Goal: Task Accomplishment & Management: Complete application form

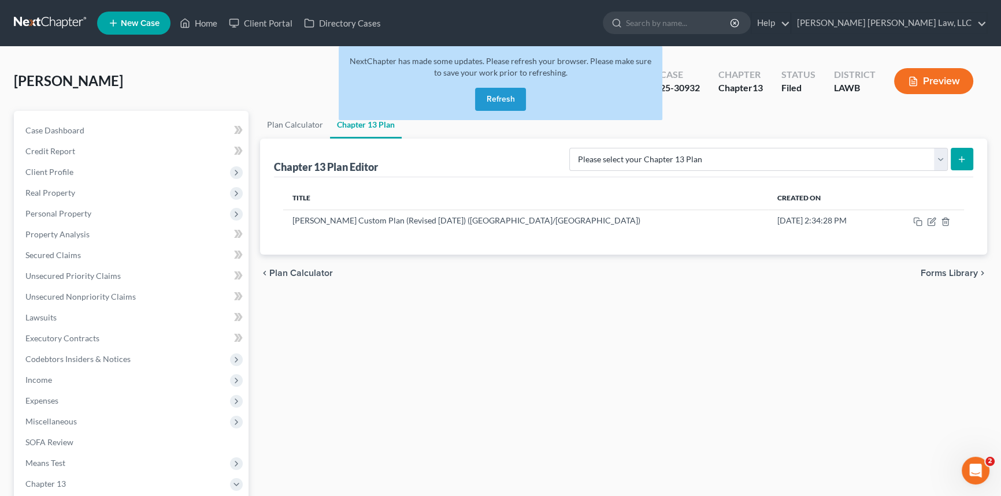
click at [501, 97] on button "Refresh" at bounding box center [500, 99] width 51 height 23
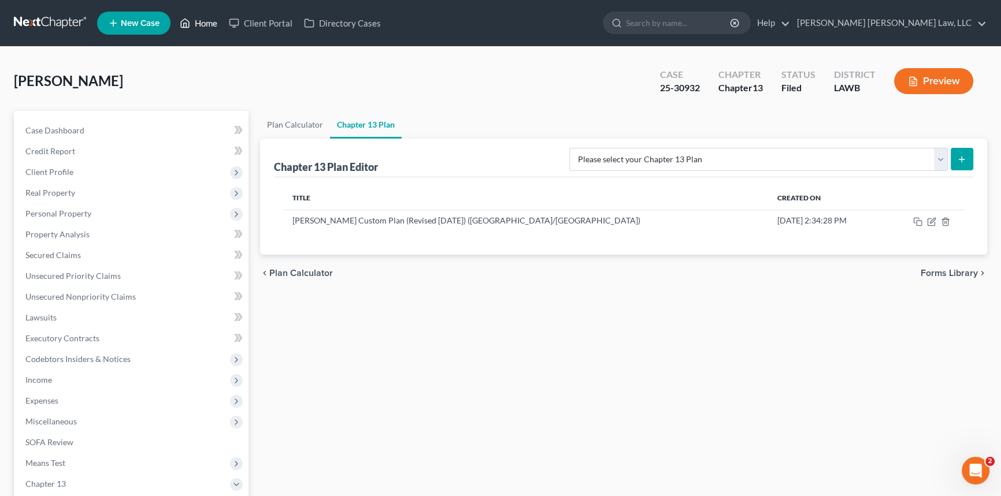
click at [213, 20] on link "Home" at bounding box center [198, 23] width 49 height 21
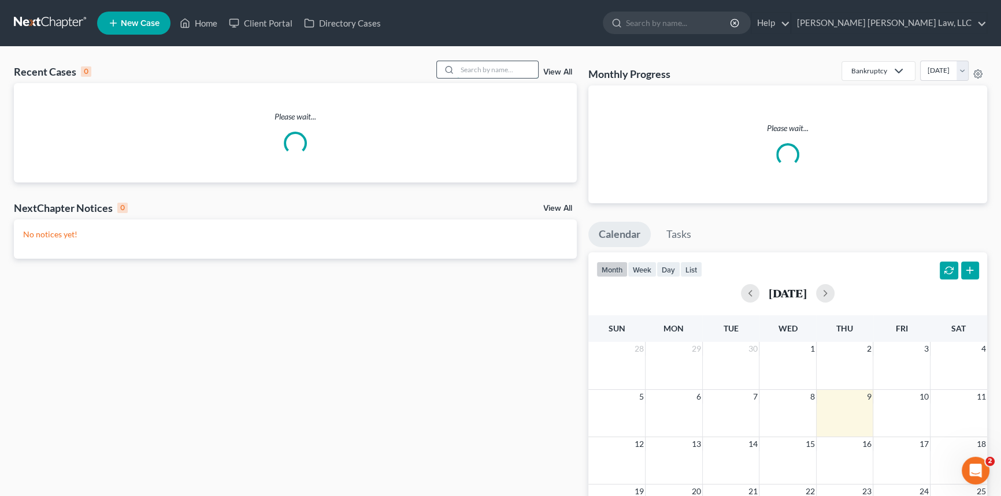
click at [457, 66] on input "search" at bounding box center [497, 69] width 81 height 17
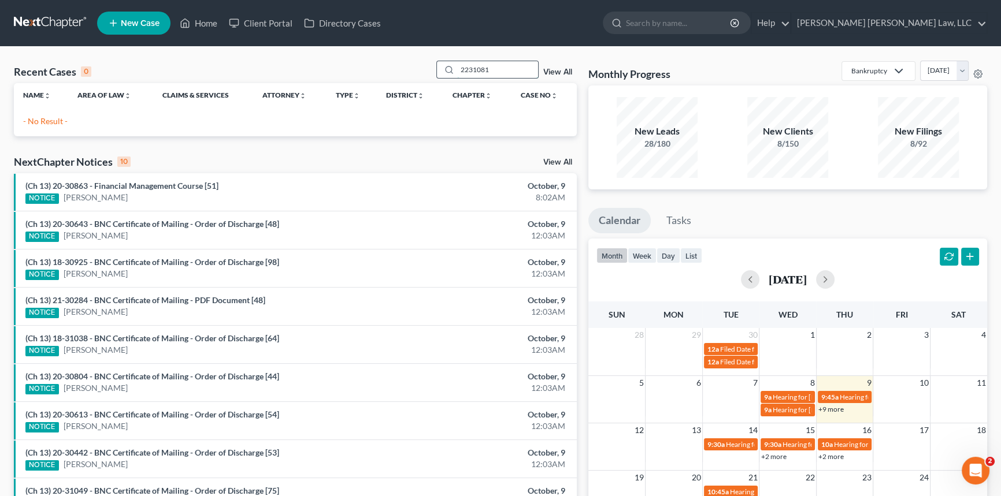
click at [466, 69] on input "2231081" at bounding box center [497, 69] width 81 height 17
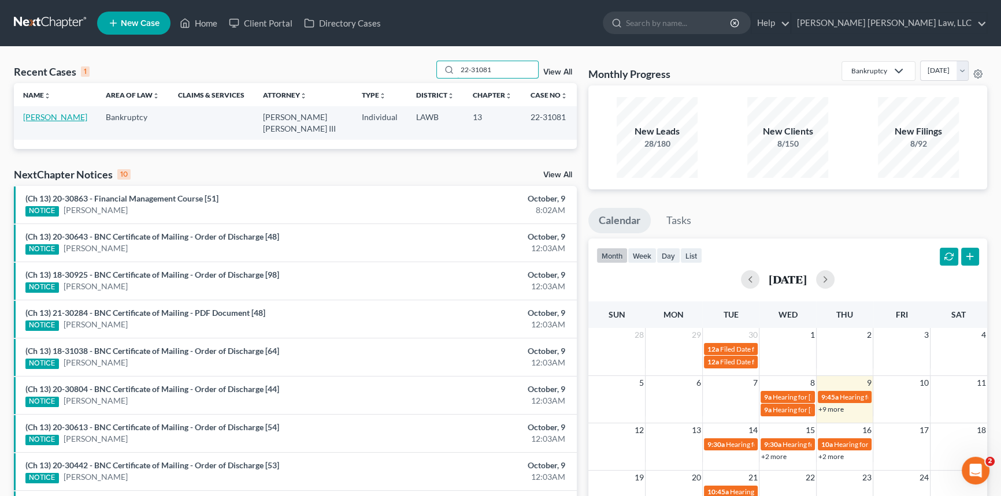
type input "22-31081"
click at [54, 118] on link "[PERSON_NAME]" at bounding box center [55, 117] width 64 height 10
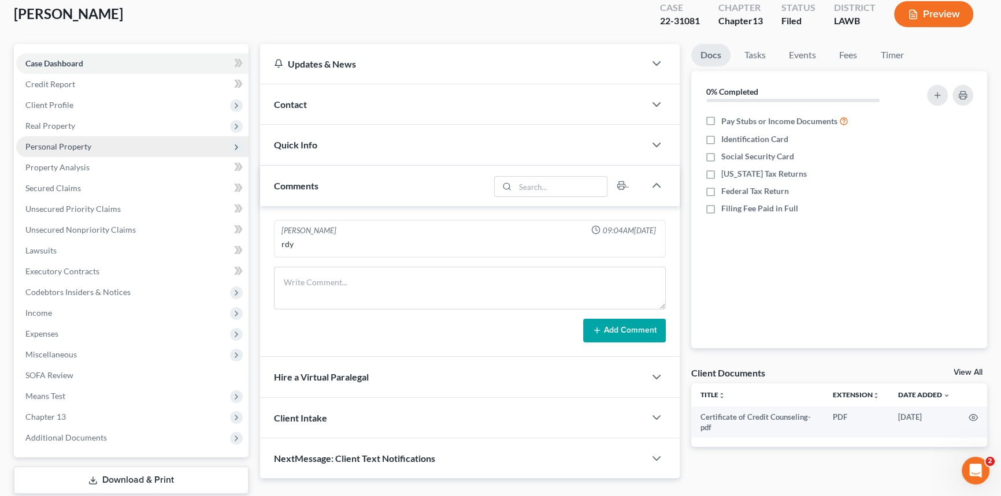
scroll to position [137, 0]
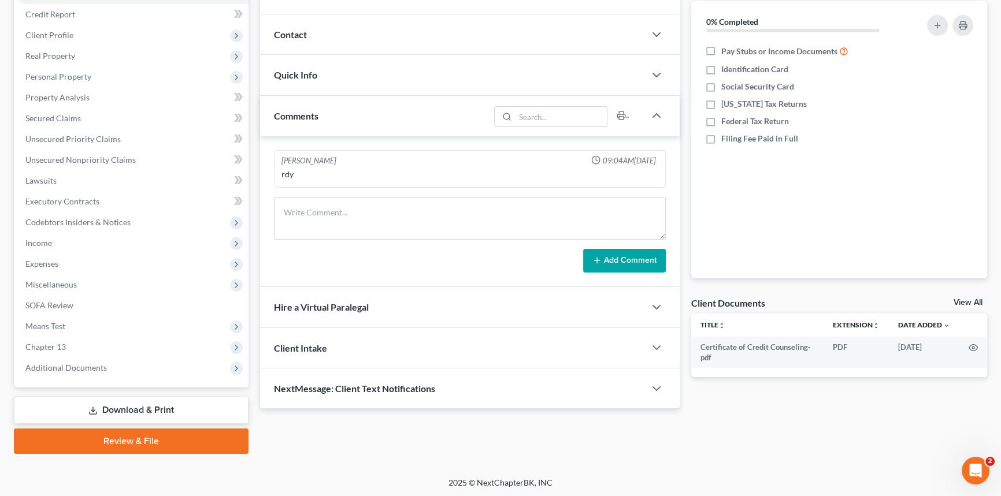
click at [190, 407] on link "Download & Print" at bounding box center [131, 410] width 235 height 27
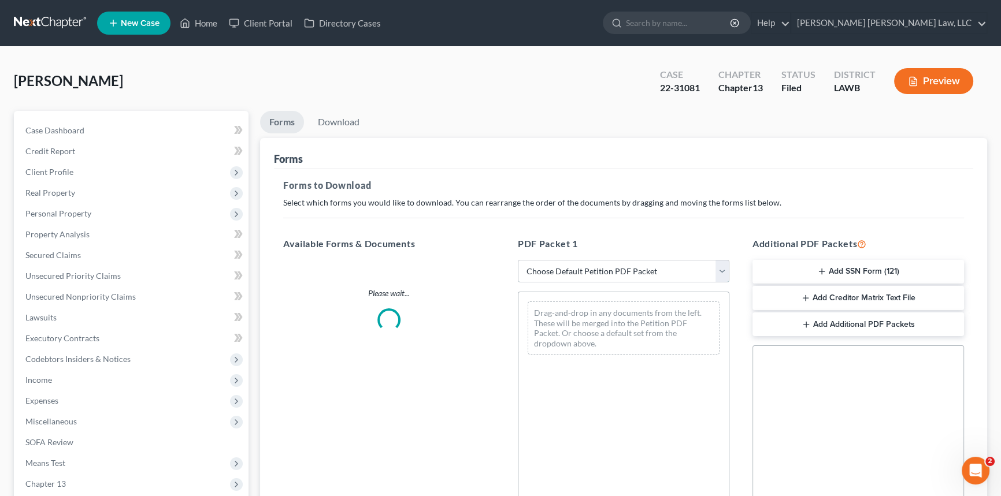
click at [589, 270] on select "Choose Default Petition PDF Packet Complete Bankruptcy Petition (all forms and …" at bounding box center [624, 271] width 212 height 23
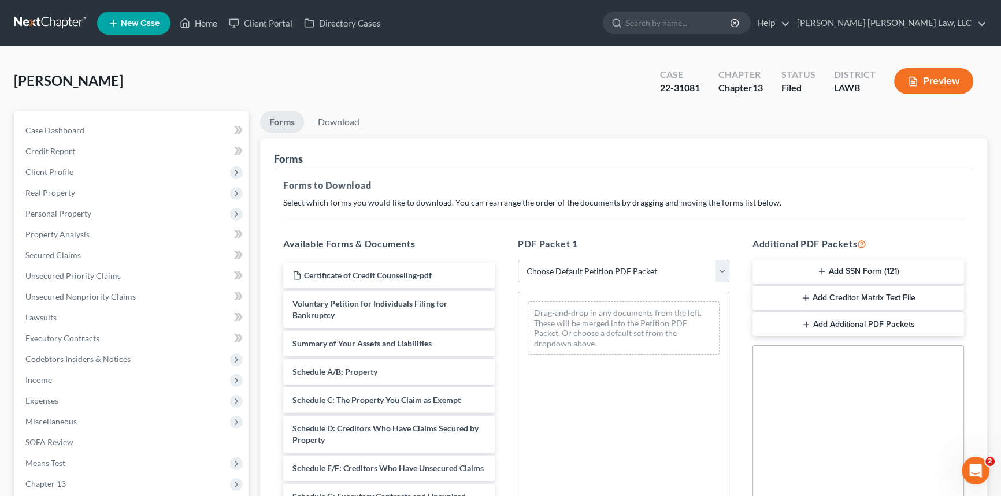
select select "2"
click at [518, 260] on select "Choose Default Petition PDF Packet Complete Bankruptcy Petition (all forms and …" at bounding box center [624, 271] width 212 height 23
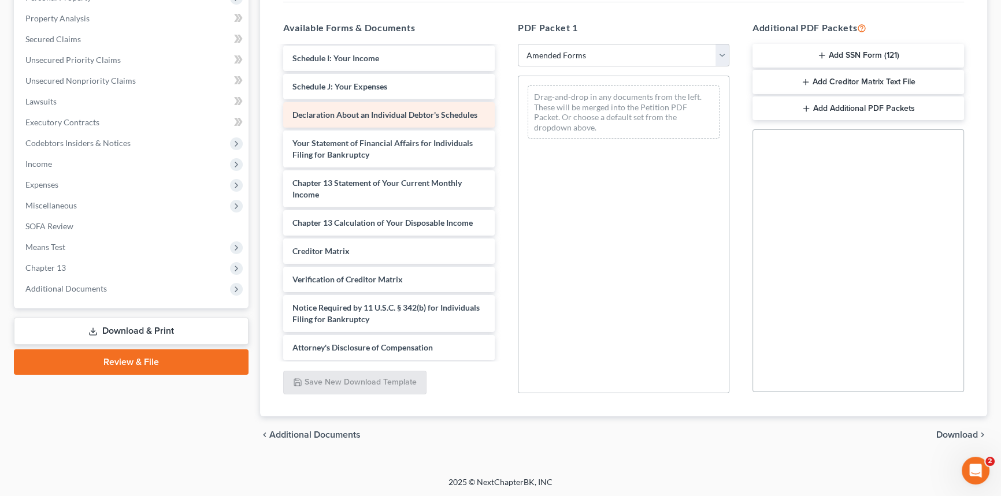
scroll to position [247, 0]
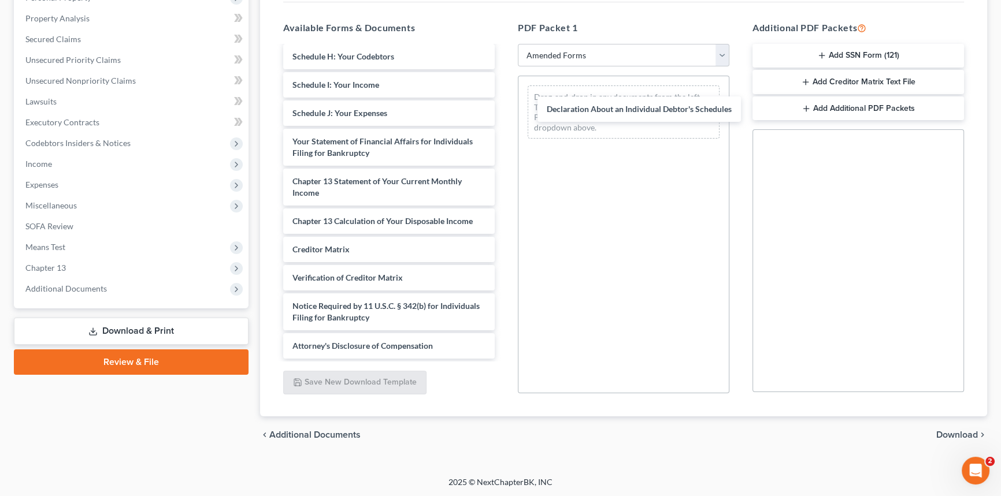
click at [504, 120] on div "Declaration About an Individual Debtor's Schedules Voluntary Petition for Indiv…" at bounding box center [389, 85] width 230 height 548
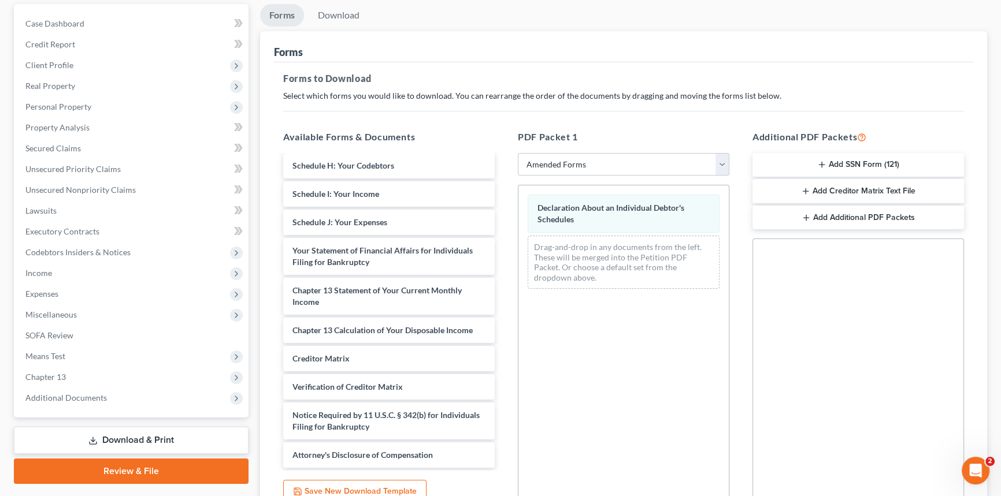
scroll to position [0, 0]
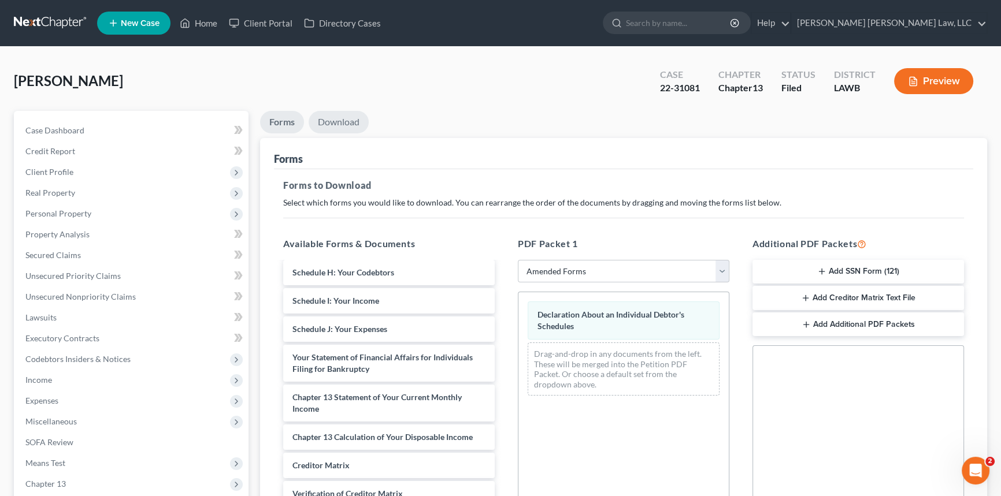
click at [341, 116] on link "Download" at bounding box center [339, 122] width 60 height 23
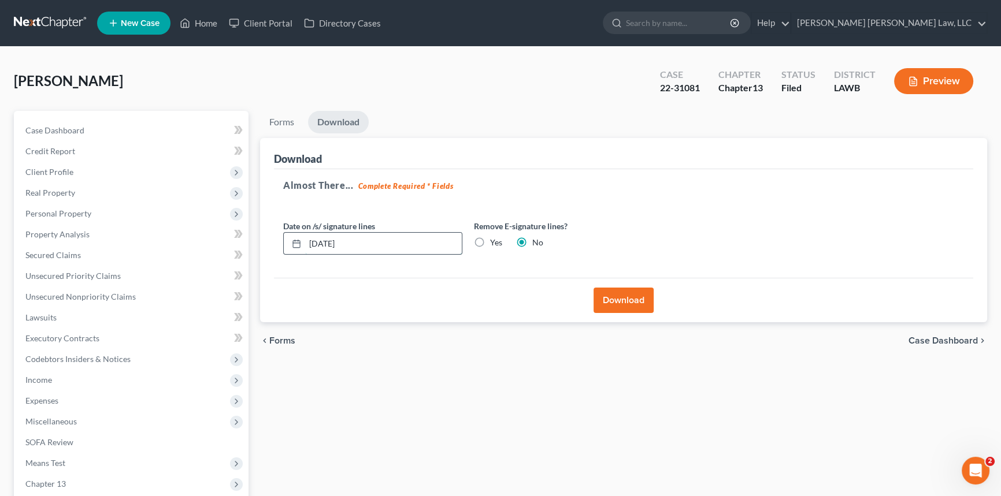
click at [416, 240] on input "[DATE]" at bounding box center [383, 244] width 157 height 22
drag, startPoint x: 636, startPoint y: 303, endPoint x: 630, endPoint y: 300, distance: 7.2
click at [636, 303] on button "Download" at bounding box center [624, 300] width 60 height 25
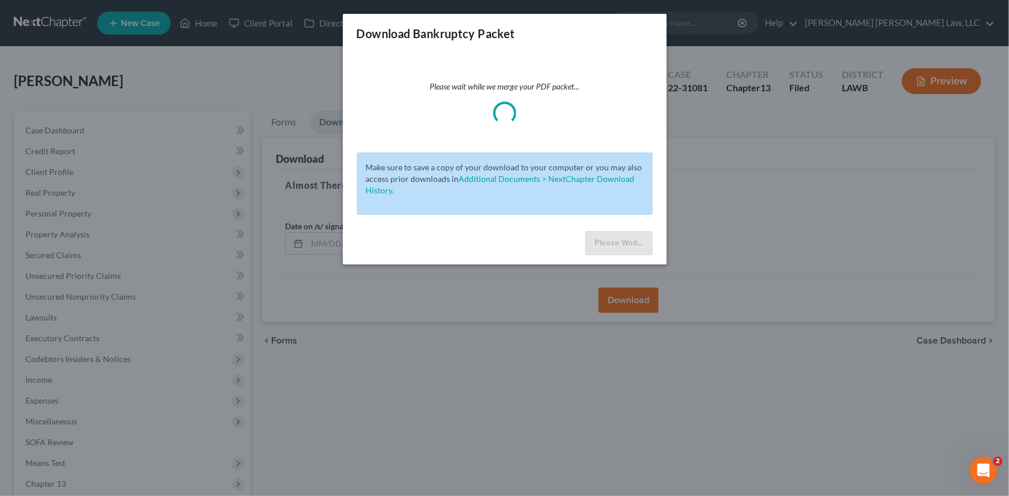
click at [616, 297] on div "Download Bankruptcy Packet Please wait while we merge your PDF packet... Make s…" at bounding box center [504, 248] width 1009 height 496
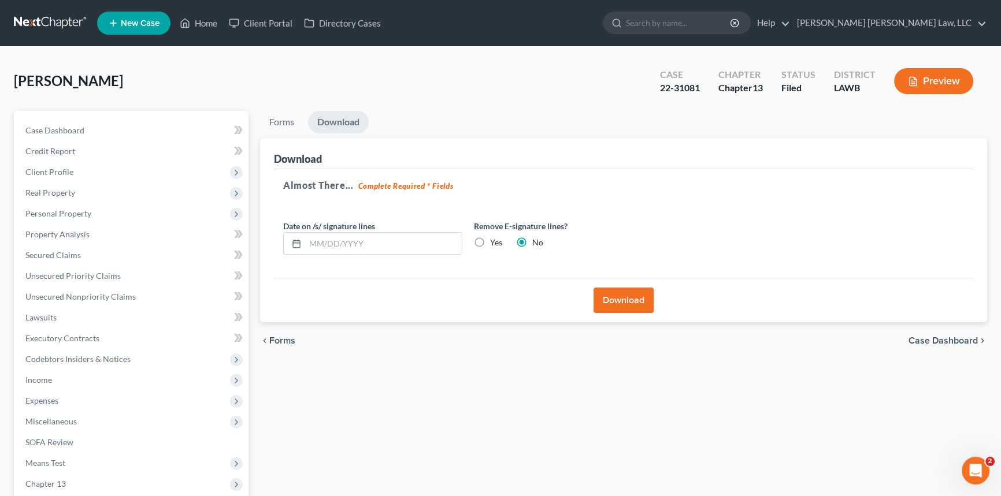
click at [620, 299] on button "Download" at bounding box center [624, 300] width 60 height 25
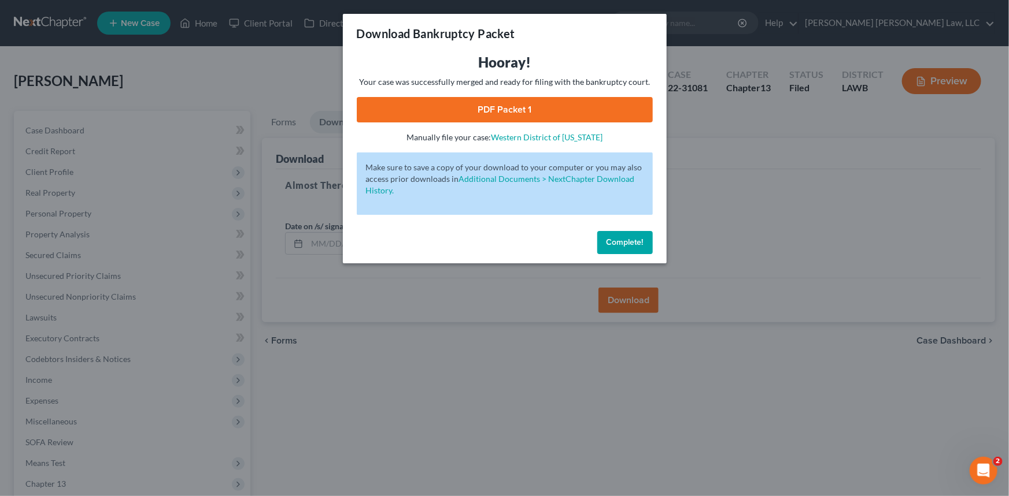
click at [605, 108] on link "PDF Packet 1" at bounding box center [505, 109] width 296 height 25
drag, startPoint x: 636, startPoint y: 246, endPoint x: 630, endPoint y: 244, distance: 6.6
click at [636, 246] on span "Complete!" at bounding box center [624, 243] width 37 height 10
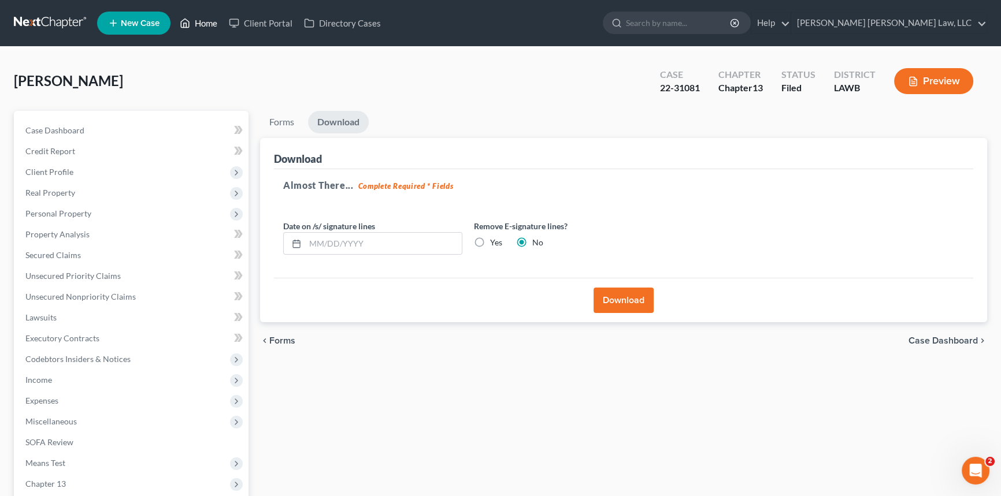
click at [198, 21] on link "Home" at bounding box center [198, 23] width 49 height 21
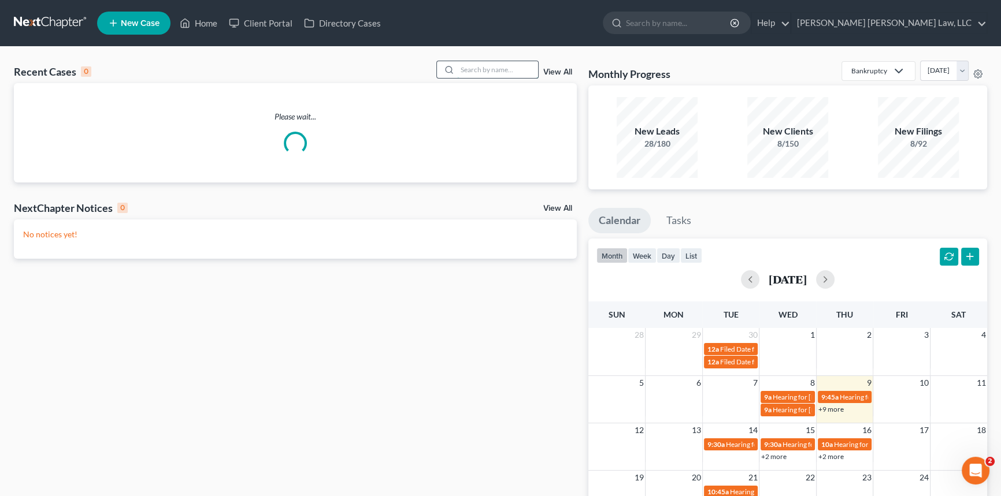
click at [476, 72] on input "search" at bounding box center [497, 69] width 81 height 17
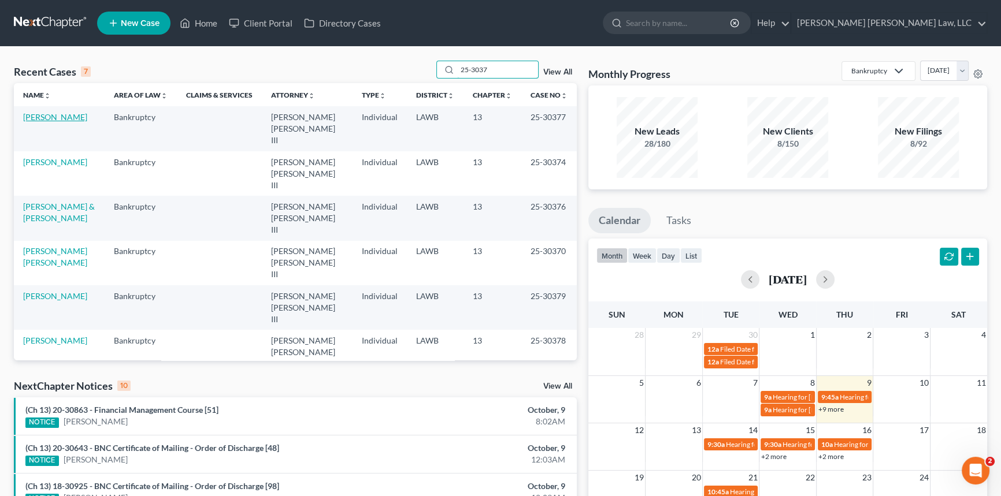
type input "25-3037"
click at [59, 115] on link "[PERSON_NAME]" at bounding box center [55, 117] width 64 height 10
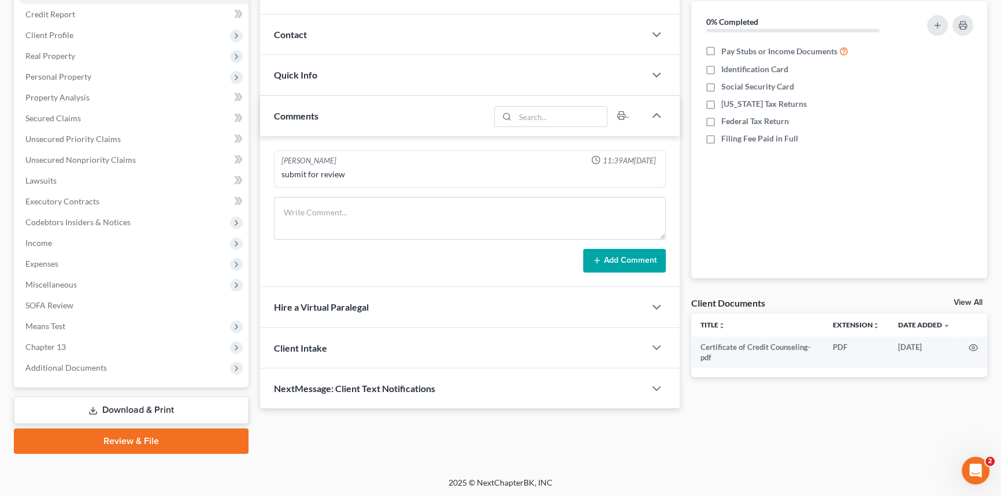
click at [216, 404] on link "Download & Print" at bounding box center [131, 410] width 235 height 27
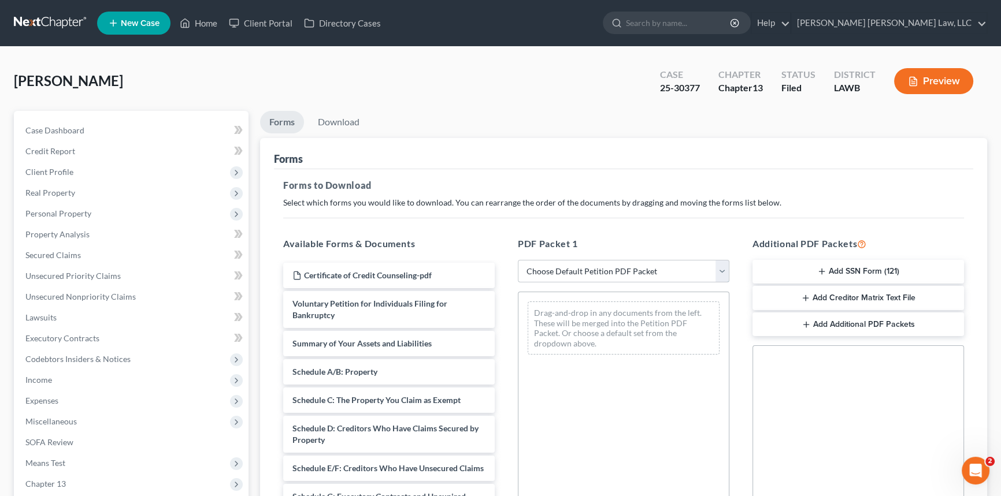
click at [591, 271] on select "Choose Default Petition PDF Packet Complete Bankruptcy Petition (all forms and …" at bounding box center [624, 271] width 212 height 23
select select "2"
click at [518, 260] on select "Choose Default Petition PDF Packet Complete Bankruptcy Petition (all forms and …" at bounding box center [624, 271] width 212 height 23
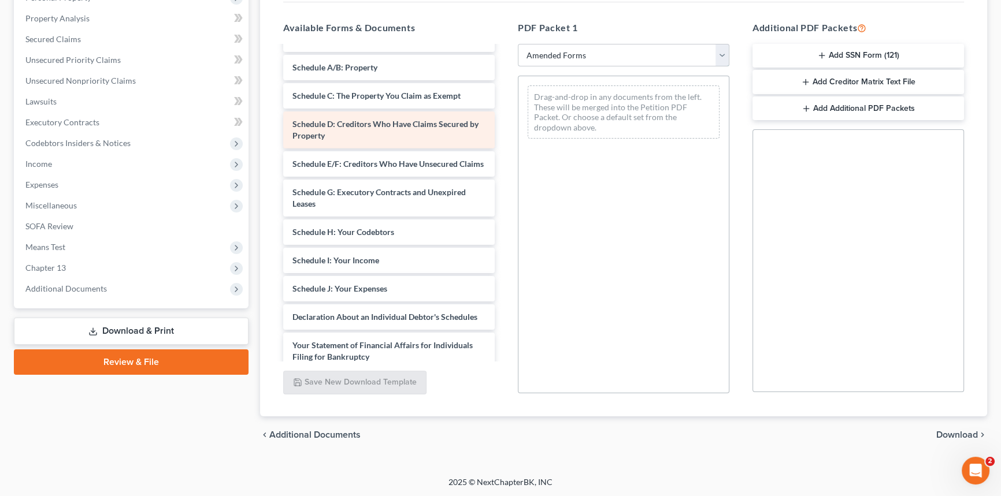
scroll to position [157, 0]
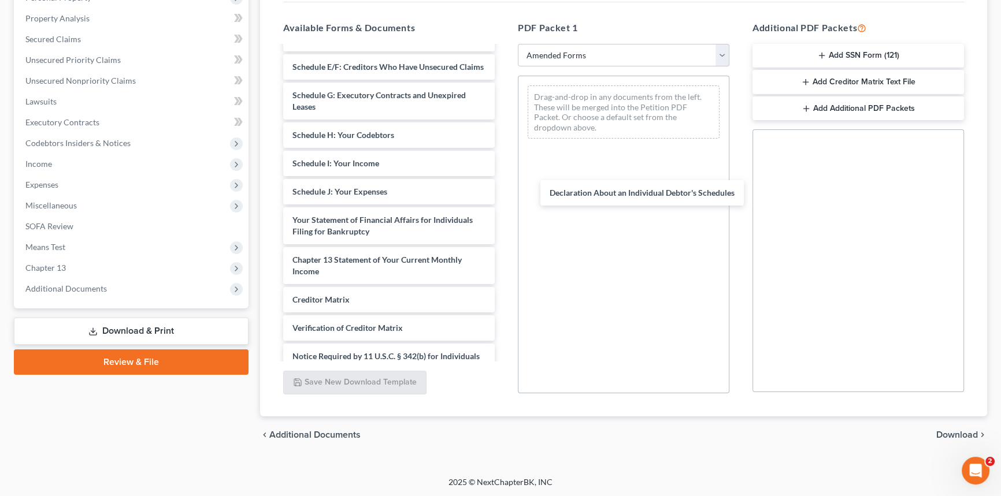
click at [504, 195] on div "Declaration About an Individual Debtor's Schedules Voluntary Petition for Indiv…" at bounding box center [389, 150] width 230 height 520
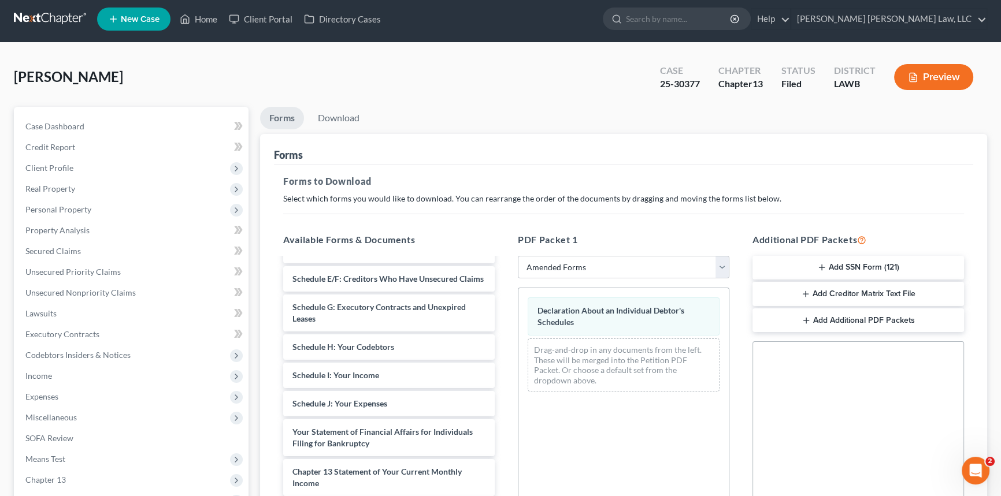
scroll to position [0, 0]
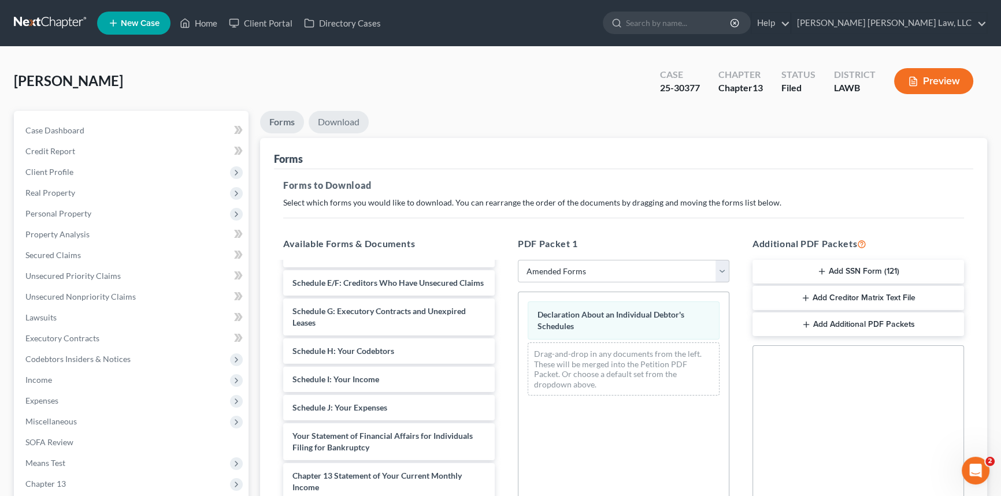
click at [329, 120] on link "Download" at bounding box center [339, 122] width 60 height 23
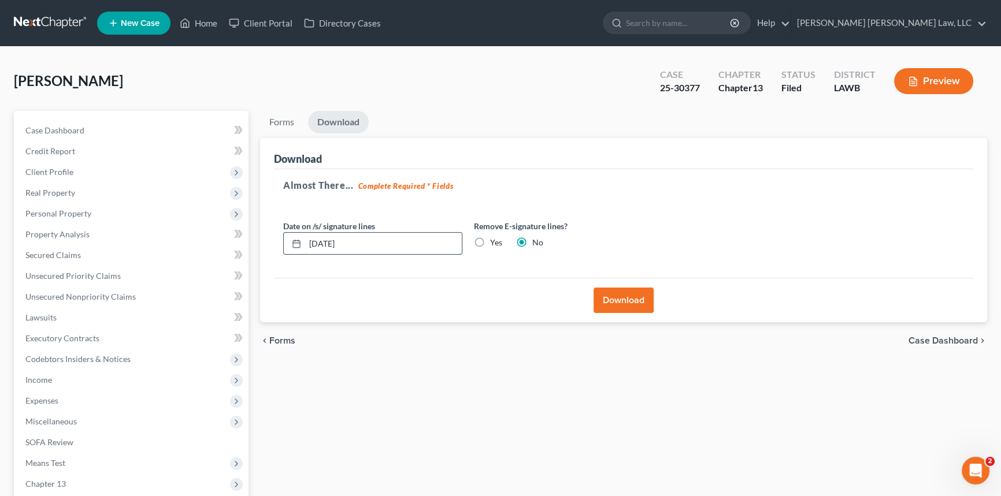
click at [399, 234] on input "[DATE]" at bounding box center [383, 244] width 157 height 22
click at [402, 235] on input "[DATE]" at bounding box center [383, 244] width 157 height 22
click at [405, 237] on input "[DATE]" at bounding box center [383, 244] width 157 height 22
click at [406, 237] on input "[DATE]" at bounding box center [383, 244] width 157 height 22
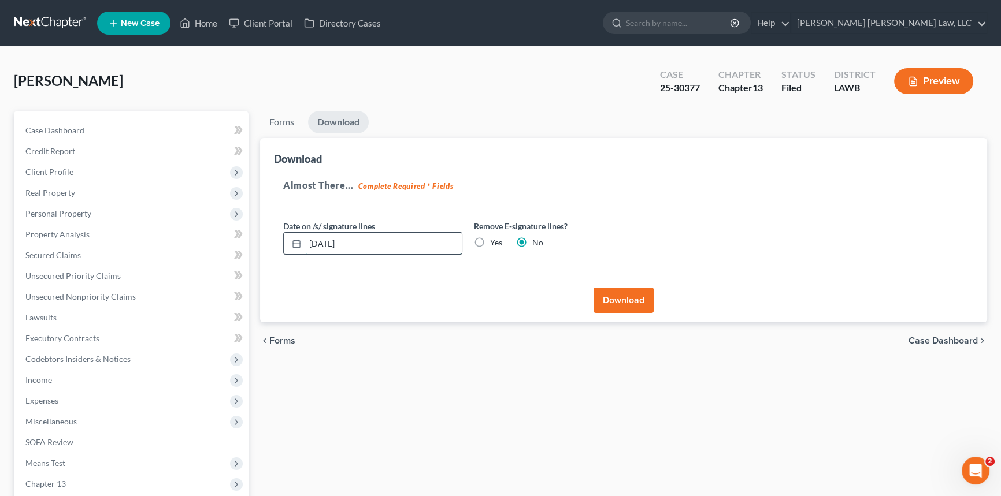
click at [405, 243] on input "[DATE]" at bounding box center [383, 244] width 157 height 22
click at [401, 243] on input "[DATE]" at bounding box center [383, 244] width 157 height 22
click at [381, 244] on input "[DATE]" at bounding box center [383, 244] width 157 height 22
click at [380, 244] on input "[DATE]" at bounding box center [383, 244] width 157 height 22
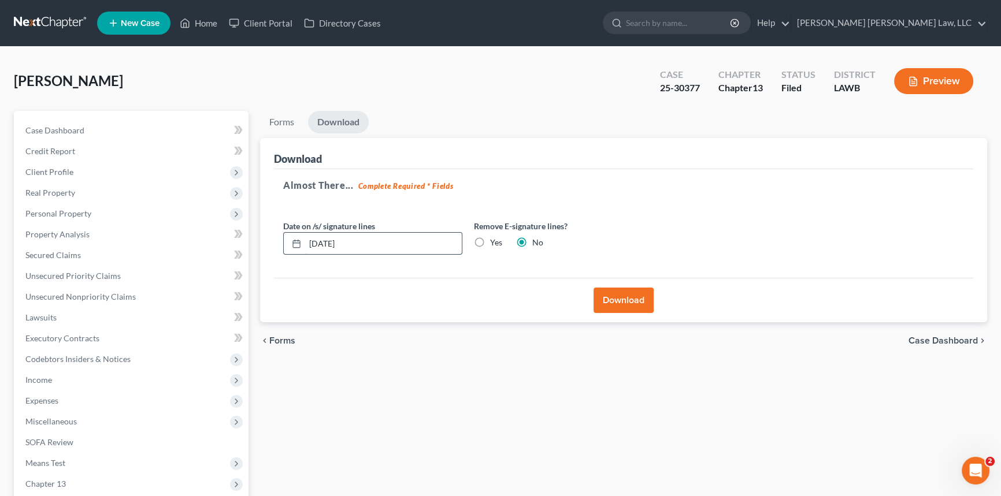
click at [377, 244] on input "[DATE]" at bounding box center [383, 244] width 157 height 22
drag, startPoint x: 353, startPoint y: 242, endPoint x: 307, endPoint y: 240, distance: 46.3
click at [307, 240] on input "[DATE]" at bounding box center [383, 244] width 157 height 22
click at [629, 297] on button "Download" at bounding box center [624, 300] width 60 height 25
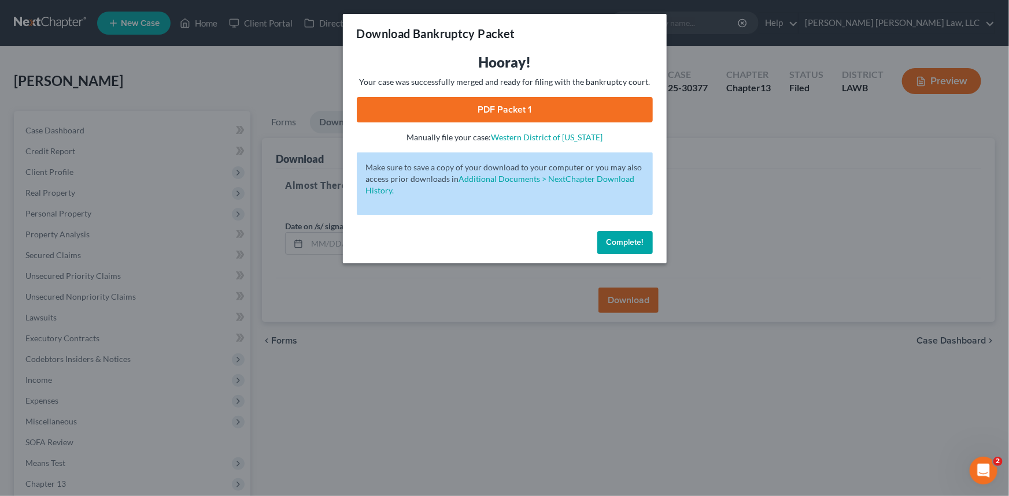
click at [627, 110] on link "PDF Packet 1" at bounding box center [505, 109] width 296 height 25
click at [623, 241] on span "Complete!" at bounding box center [624, 243] width 37 height 10
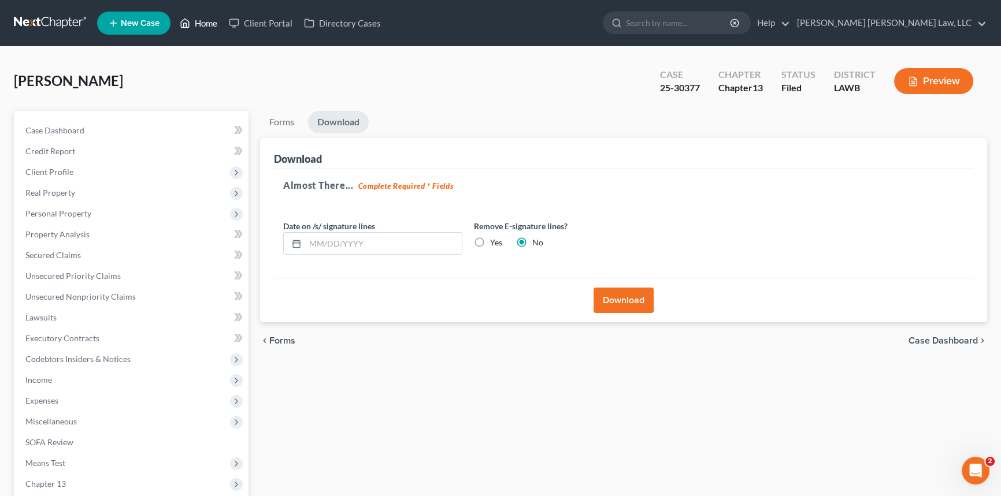
click at [201, 21] on link "Home" at bounding box center [198, 23] width 49 height 21
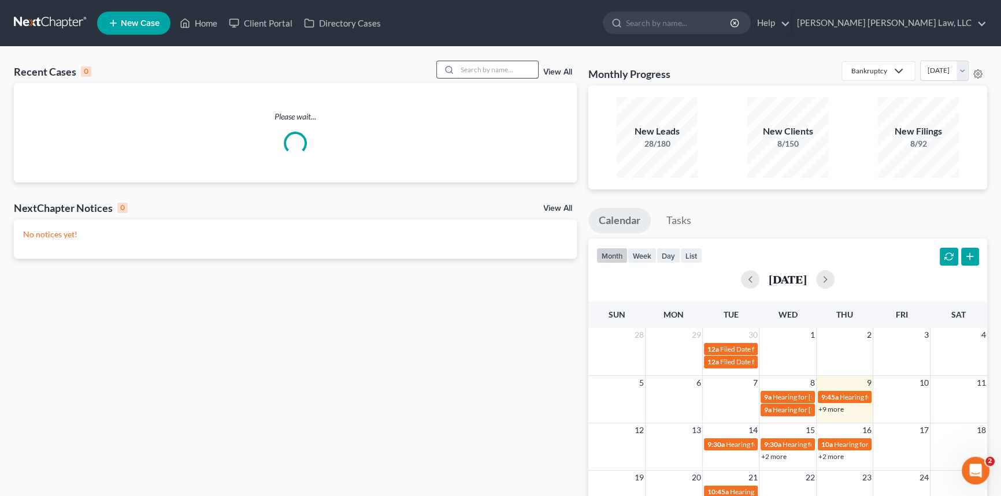
click at [491, 69] on input "search" at bounding box center [497, 69] width 81 height 17
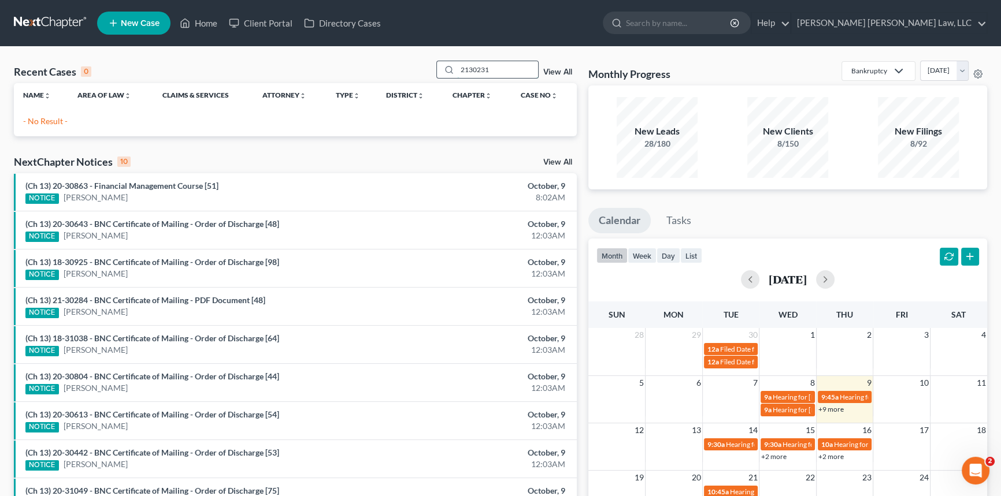
click at [468, 69] on input "2130231" at bounding box center [497, 69] width 81 height 17
type input "21-30231"
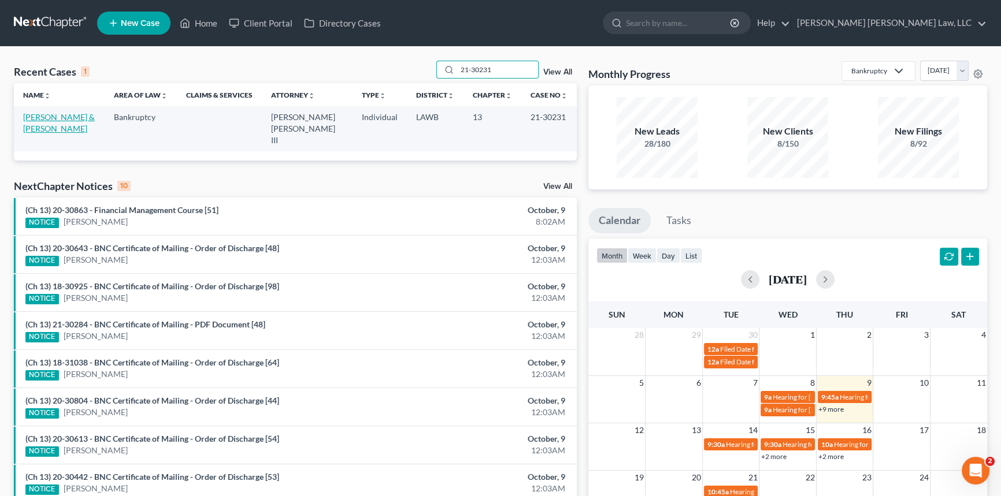
click at [55, 116] on link "[PERSON_NAME] & [PERSON_NAME]" at bounding box center [59, 122] width 72 height 21
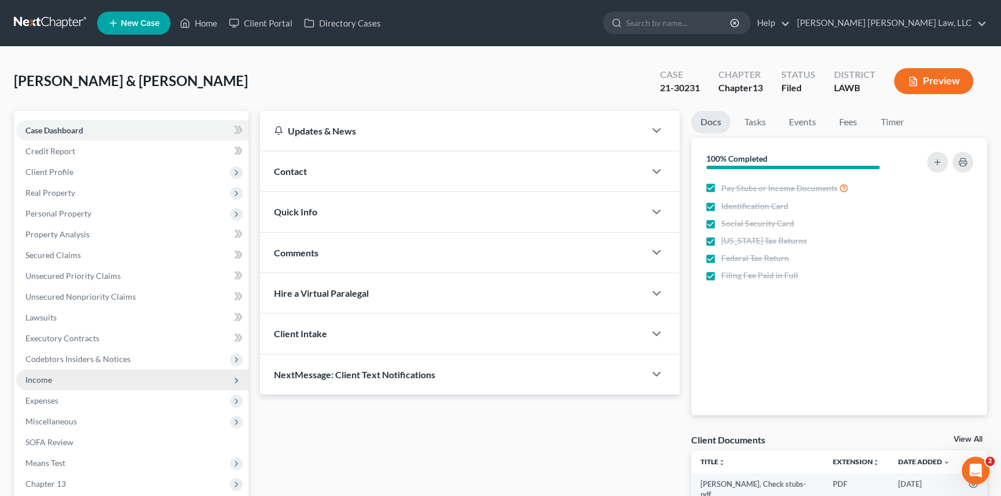
click at [81, 380] on span "Income" at bounding box center [132, 380] width 232 height 21
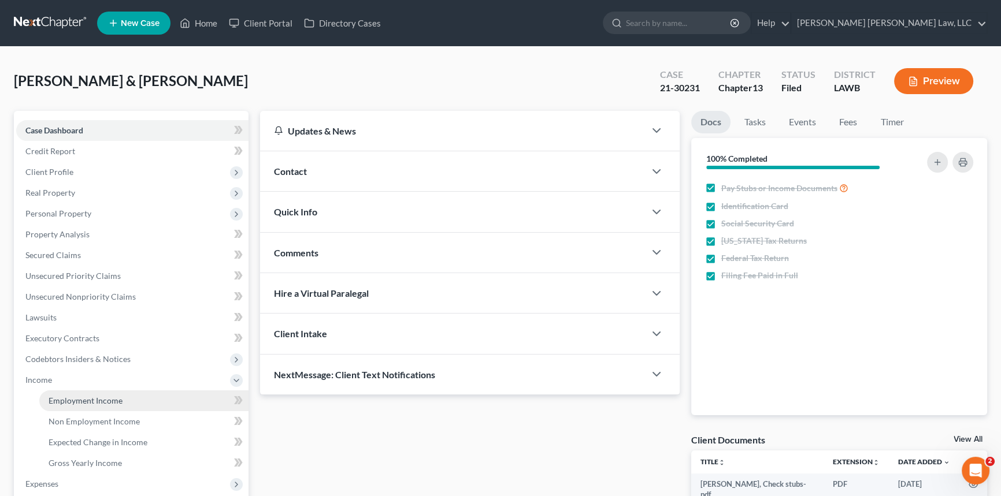
click at [95, 399] on span "Employment Income" at bounding box center [86, 401] width 74 height 10
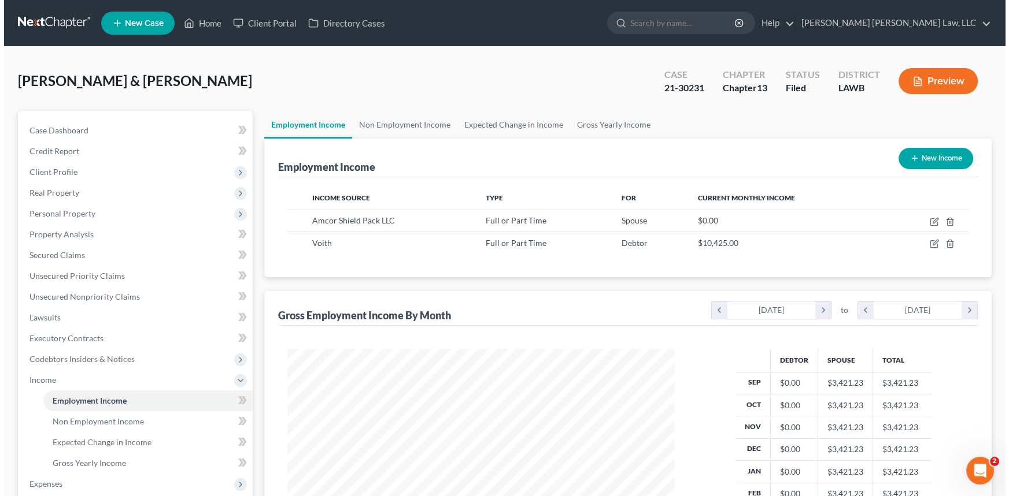
scroll to position [207, 410]
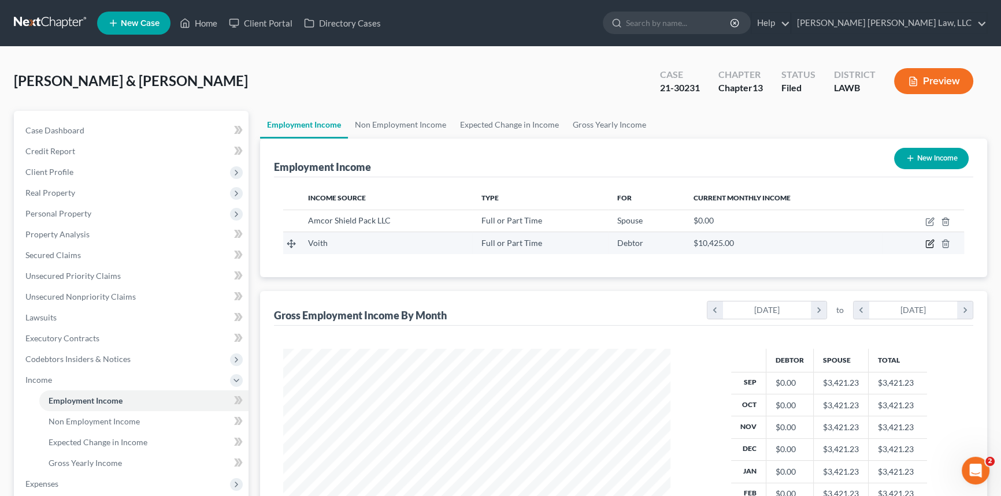
click at [929, 241] on icon "button" at bounding box center [929, 243] width 9 height 9
select select "0"
select select "52"
select select "0"
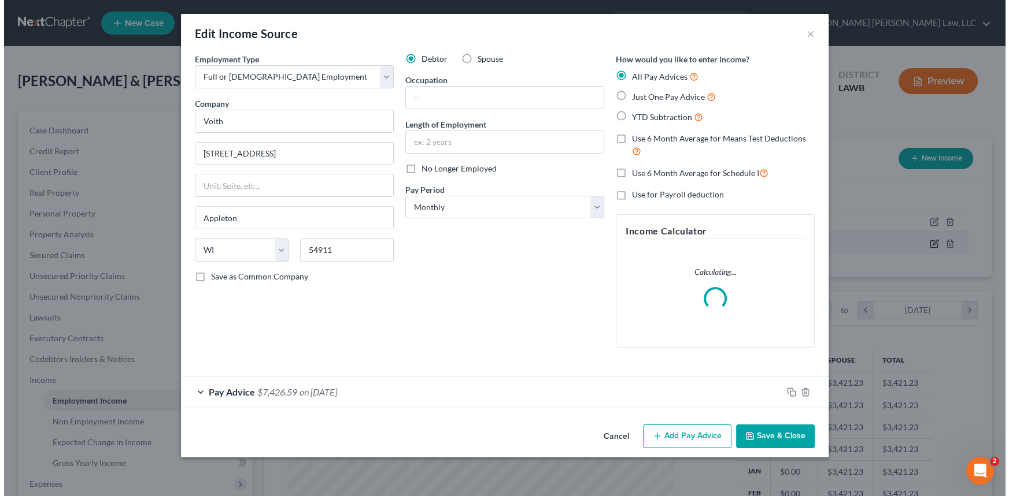
scroll to position [207, 414]
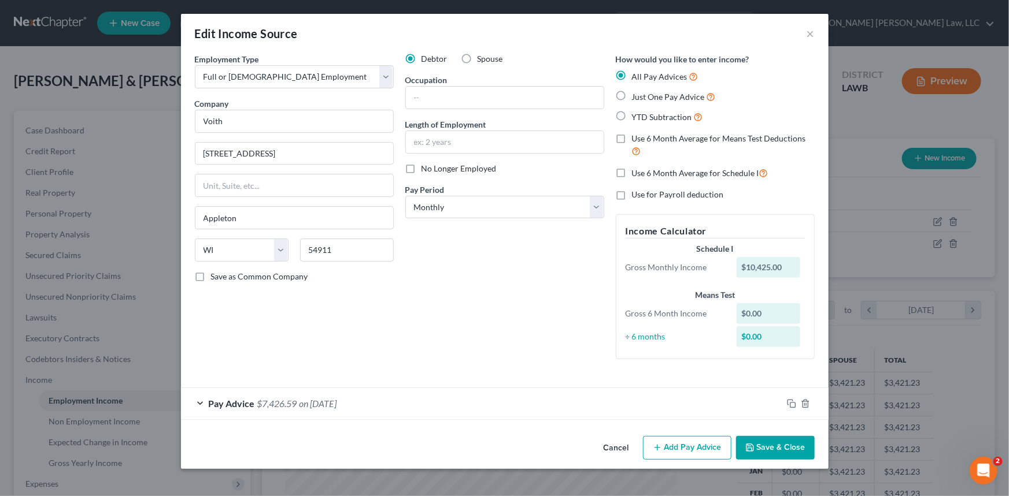
click at [202, 401] on div "Pay Advice $7,426.59 on [DATE]" at bounding box center [481, 403] width 601 height 31
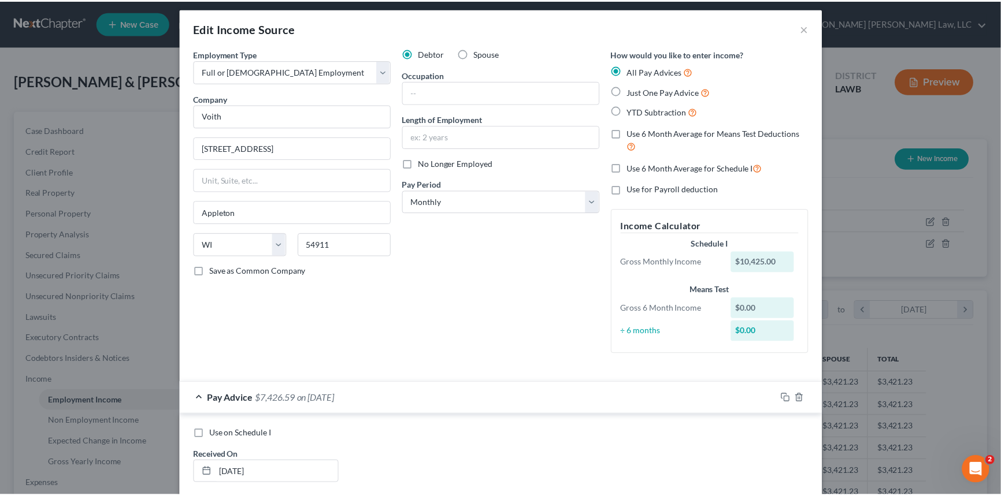
scroll to position [0, 0]
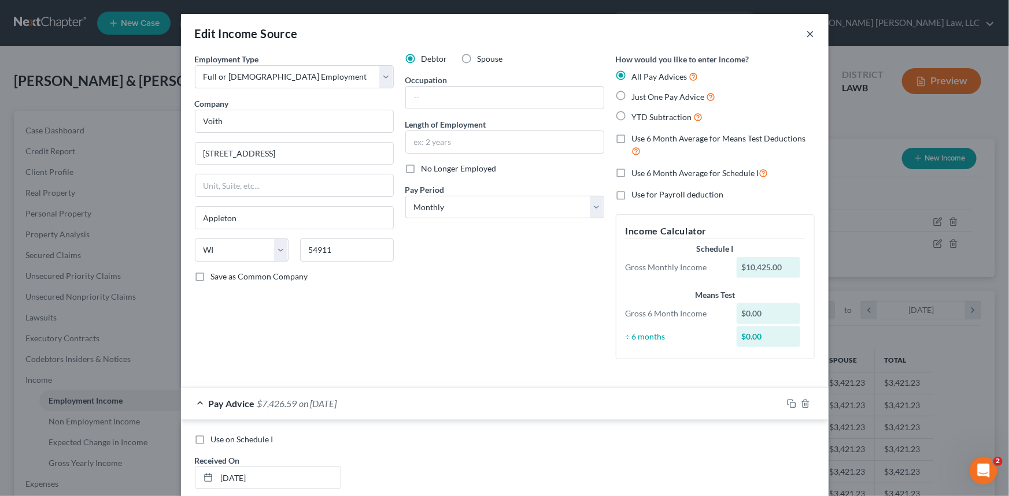
click at [806, 31] on button "×" at bounding box center [810, 34] width 8 height 14
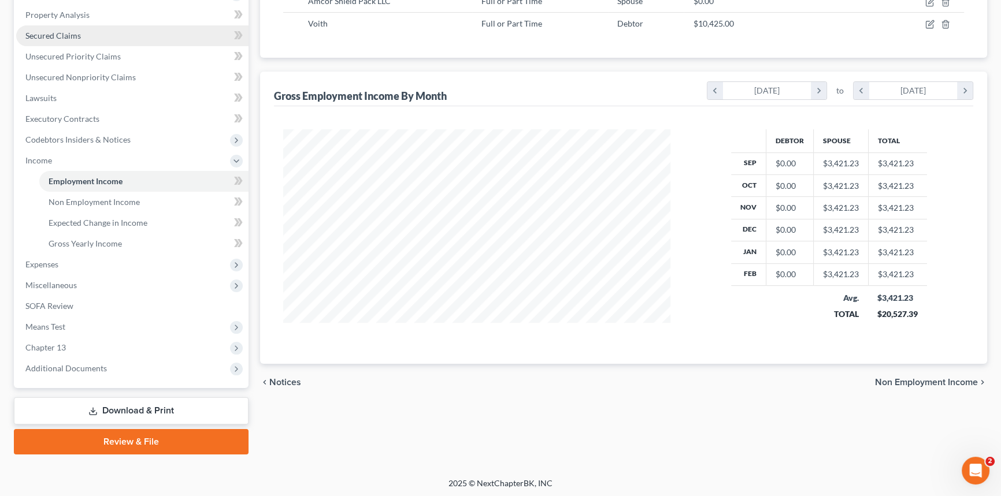
scroll to position [220, 0]
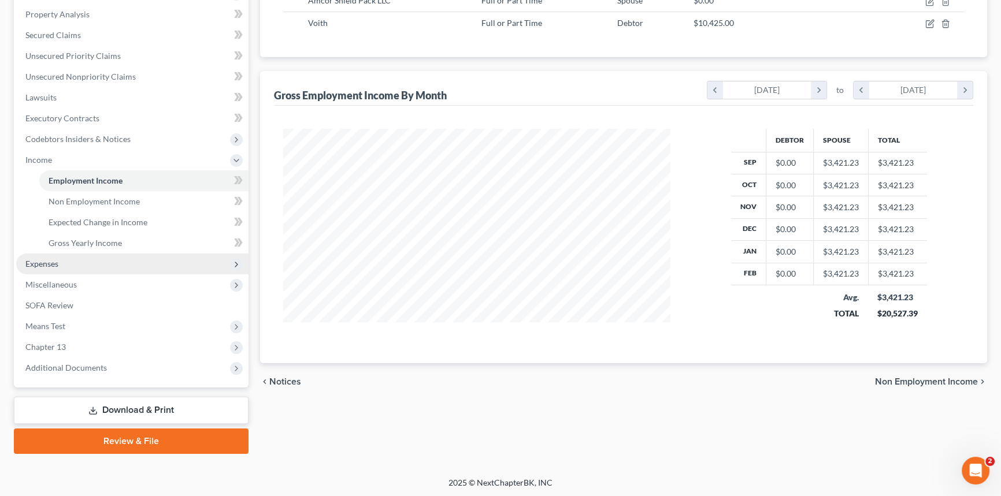
click at [65, 263] on span "Expenses" at bounding box center [132, 264] width 232 height 21
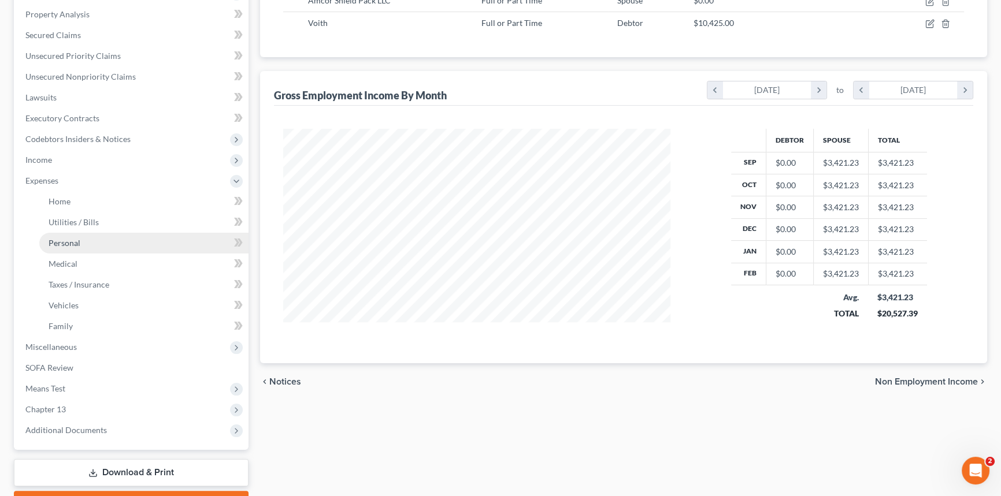
click at [88, 246] on link "Personal" at bounding box center [143, 243] width 209 height 21
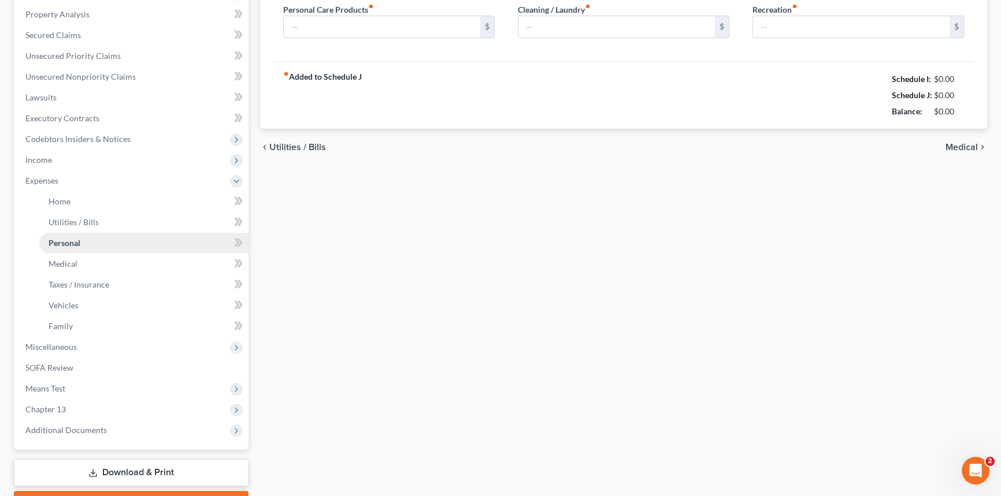
scroll to position [73, 0]
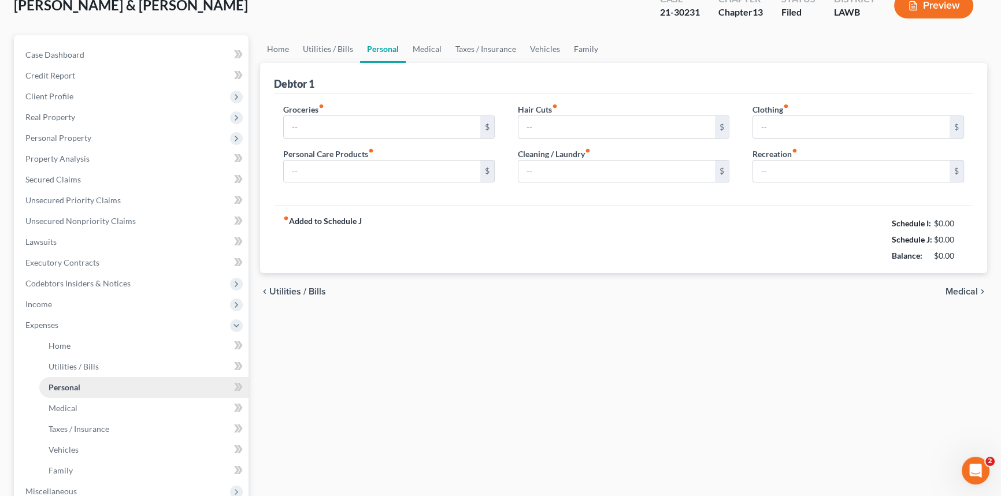
type input "779.00"
type input "246.00"
type input "74.00"
type input "0.00"
type input "52.00"
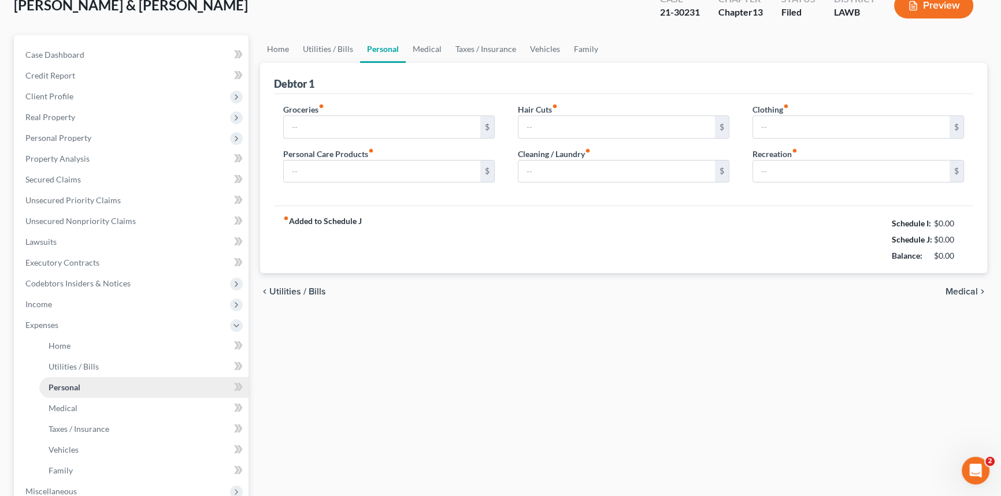
type input "0.00"
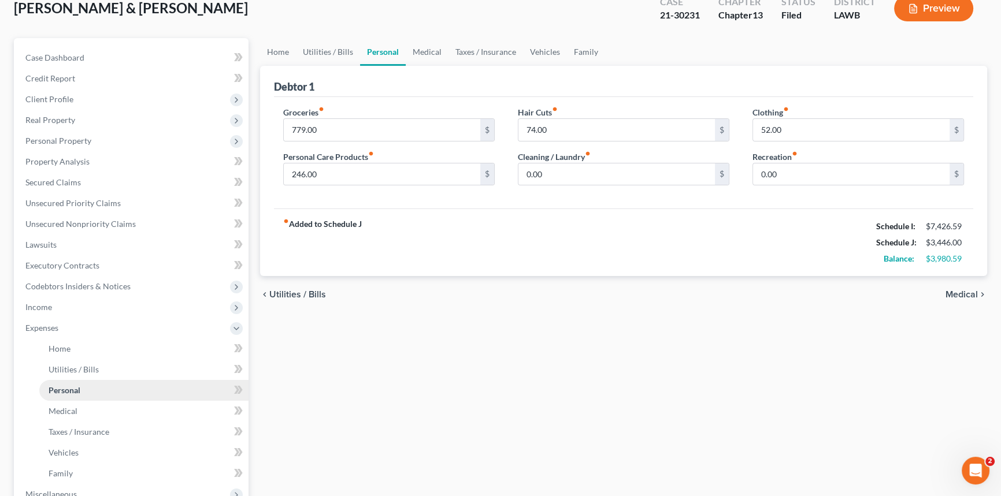
scroll to position [0, 0]
